Goal: Find specific page/section: Find specific page/section

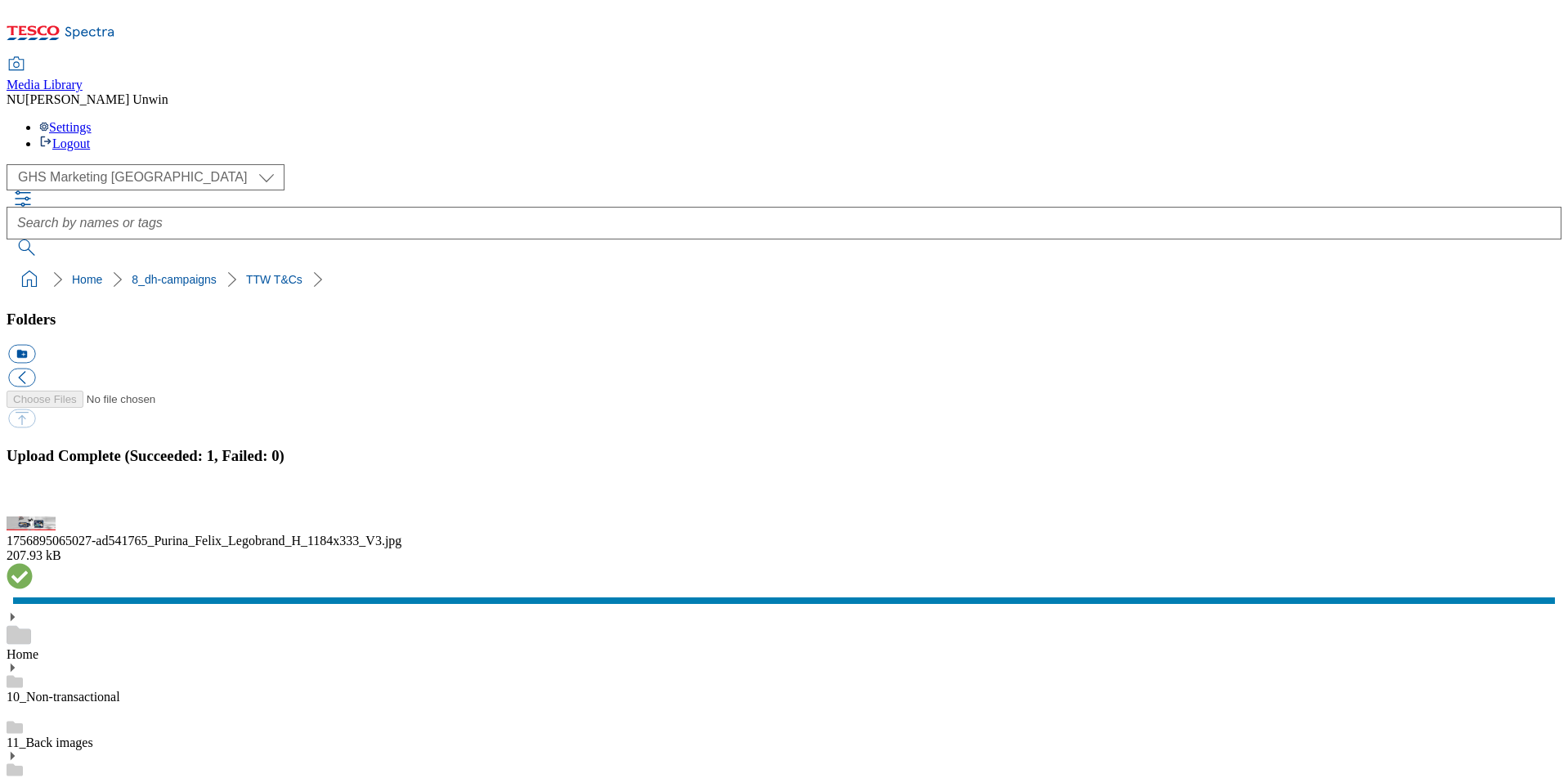
scroll to position [450, 0]
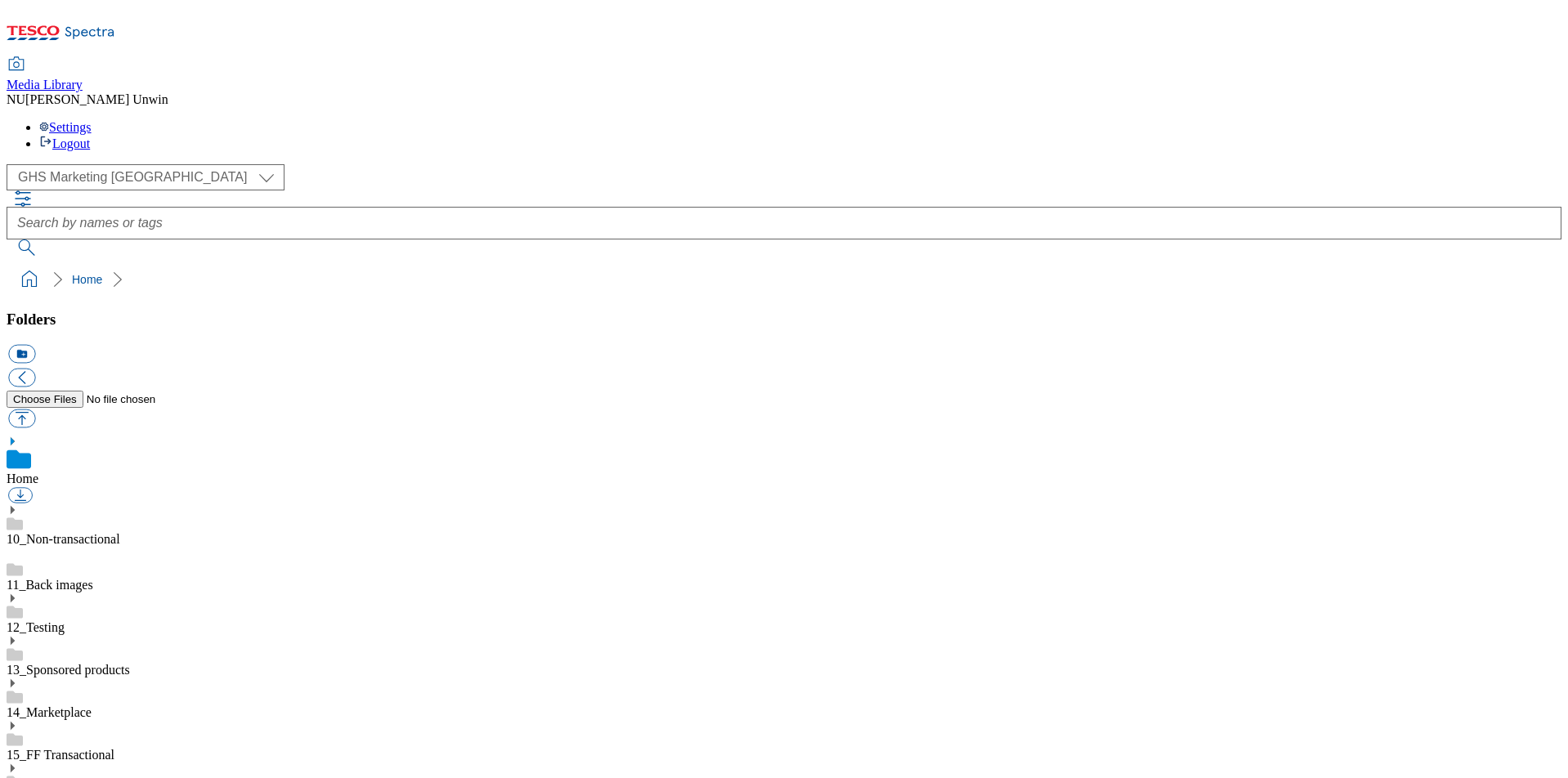
scroll to position [294, 0]
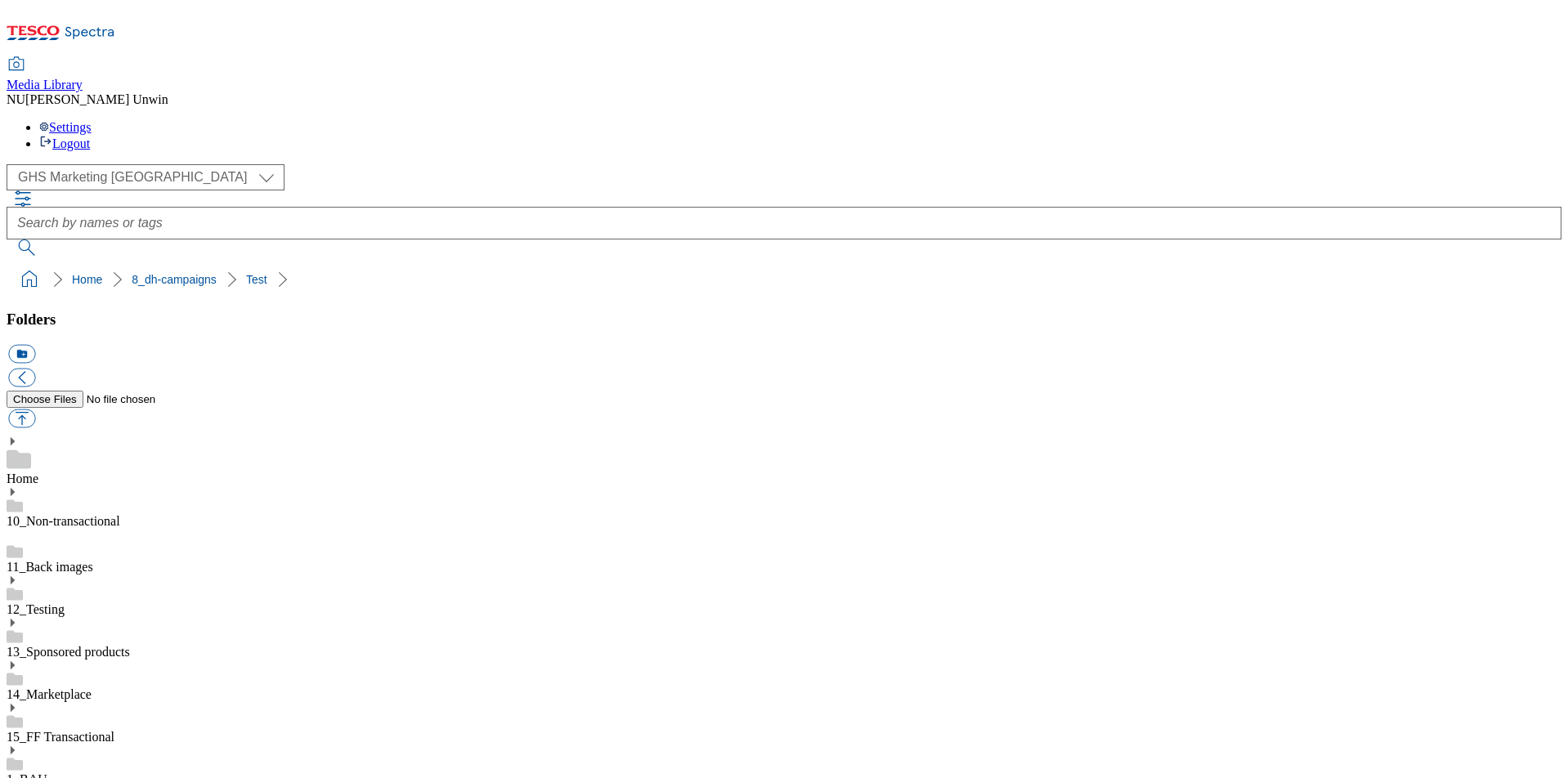
scroll to position [636, 0]
